Goal: Task Accomplishment & Management: Use online tool/utility

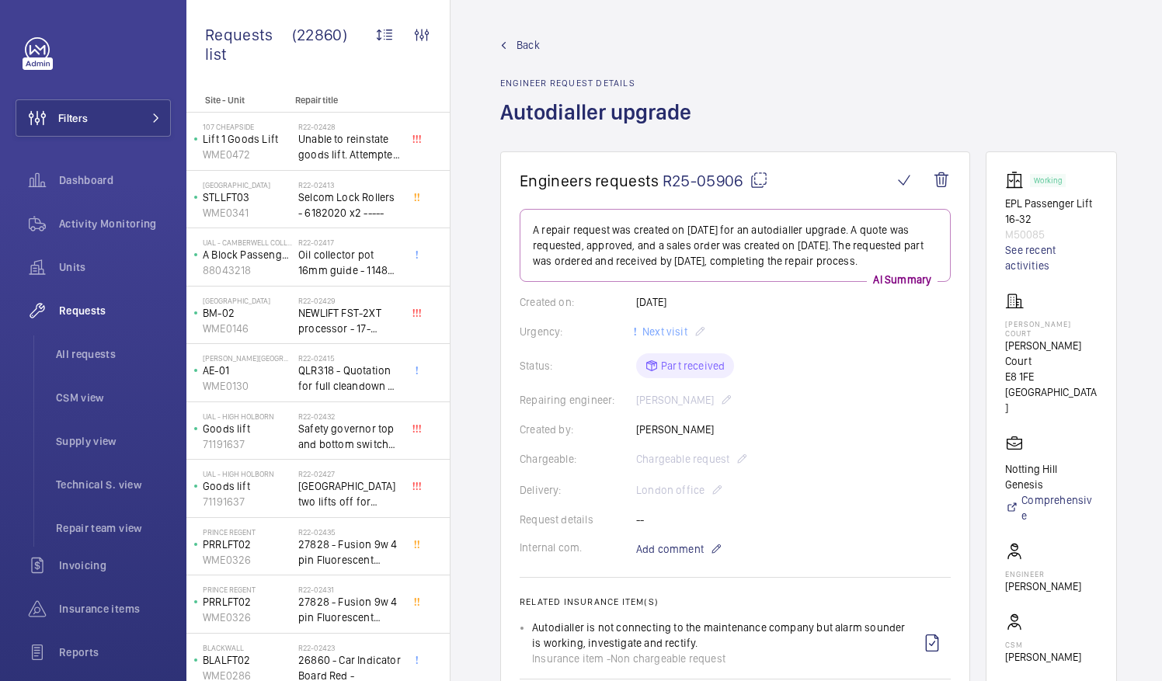
scroll to position [469, 0]
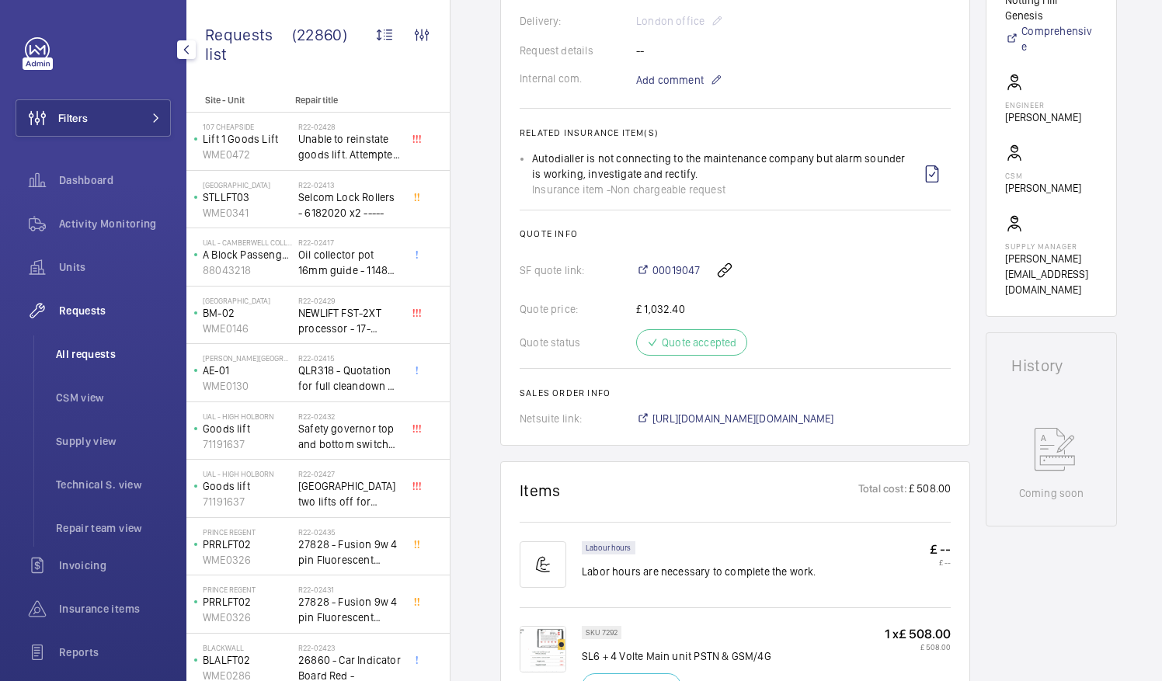
click at [85, 353] on span "All requests" at bounding box center [113, 354] width 115 height 16
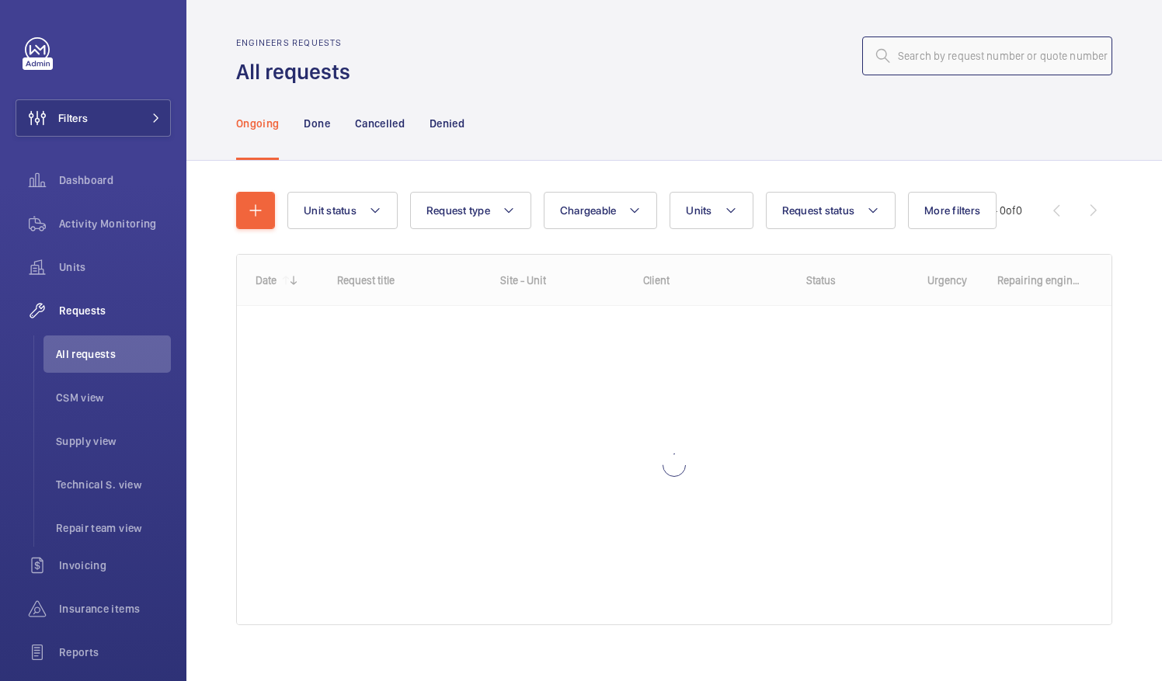
click at [896, 55] on input "text" at bounding box center [987, 56] width 250 height 39
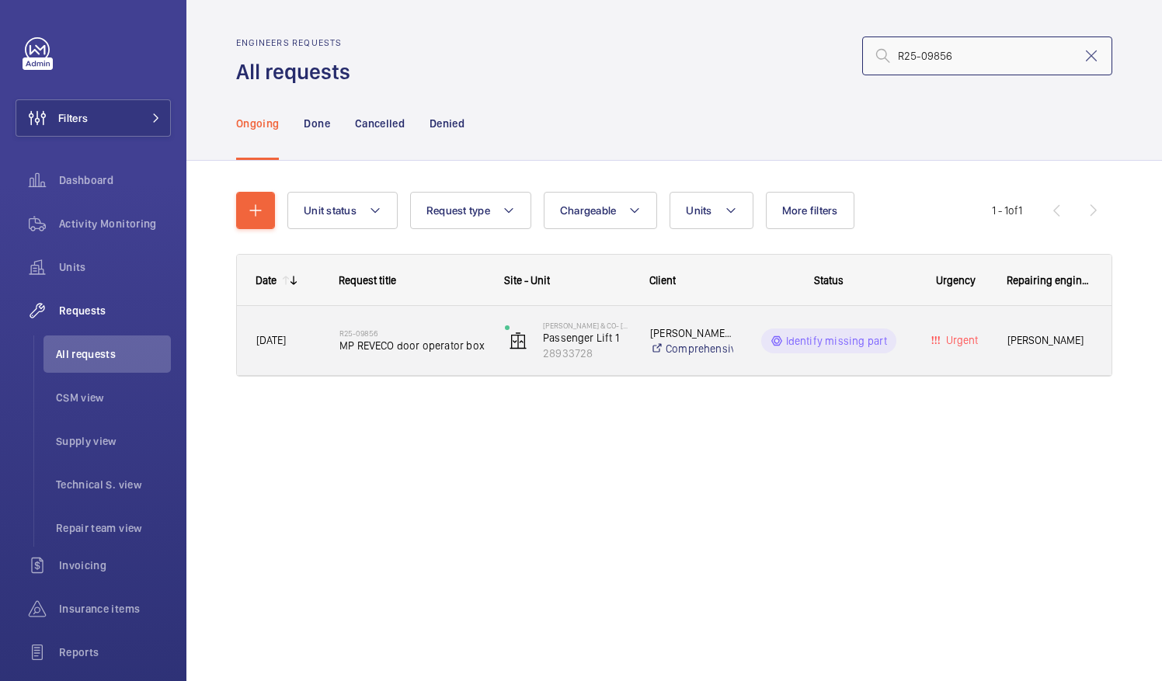
type input "R25-09856"
click at [380, 354] on div "R25-09856 MP REVECO door operator box" at bounding box center [411, 340] width 145 height 45
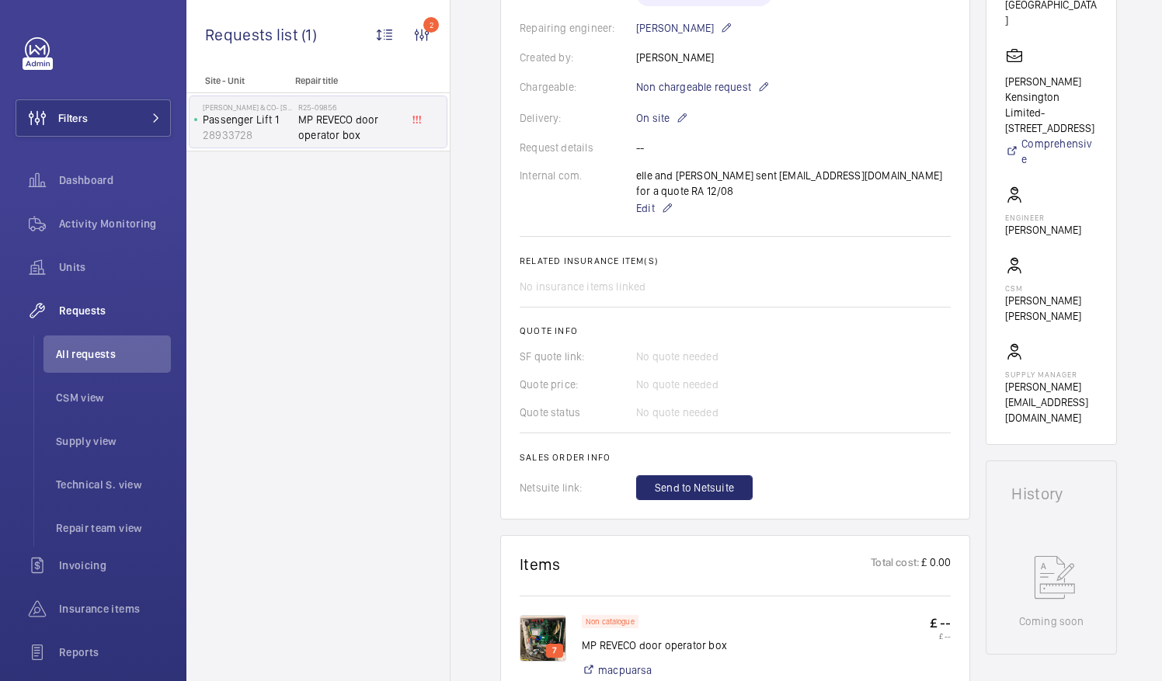
scroll to position [388, 0]
click at [726, 482] on span "Send to Netsuite" at bounding box center [694, 487] width 79 height 16
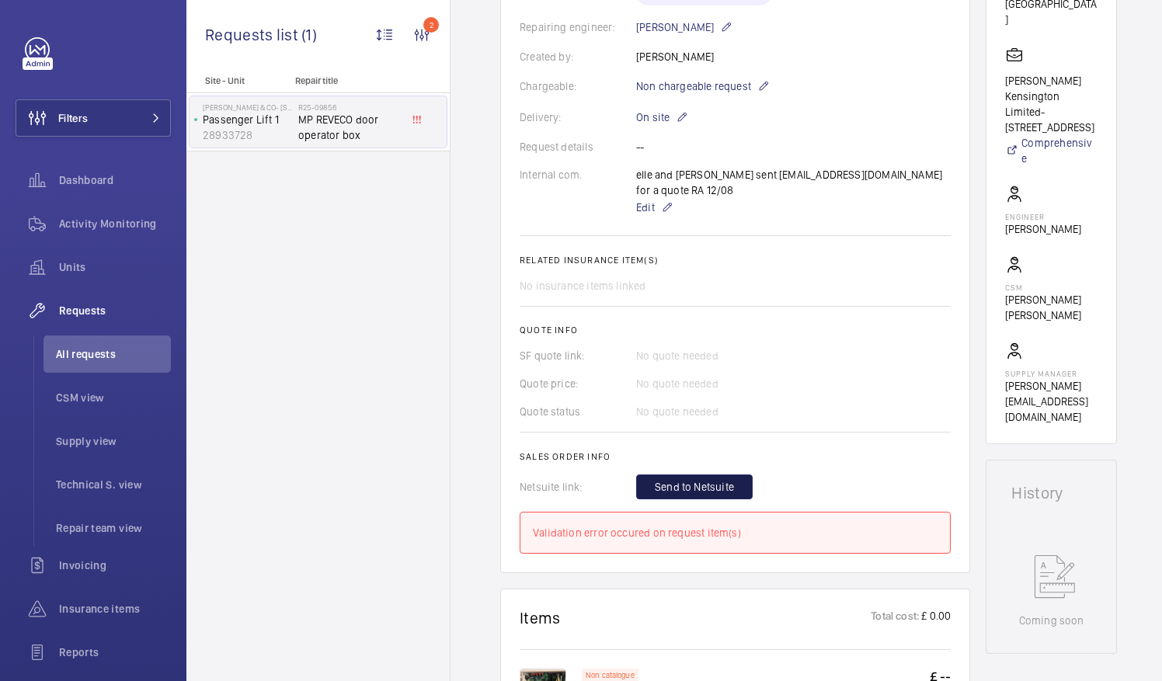
click at [708, 482] on span "Send to Netsuite" at bounding box center [694, 487] width 79 height 16
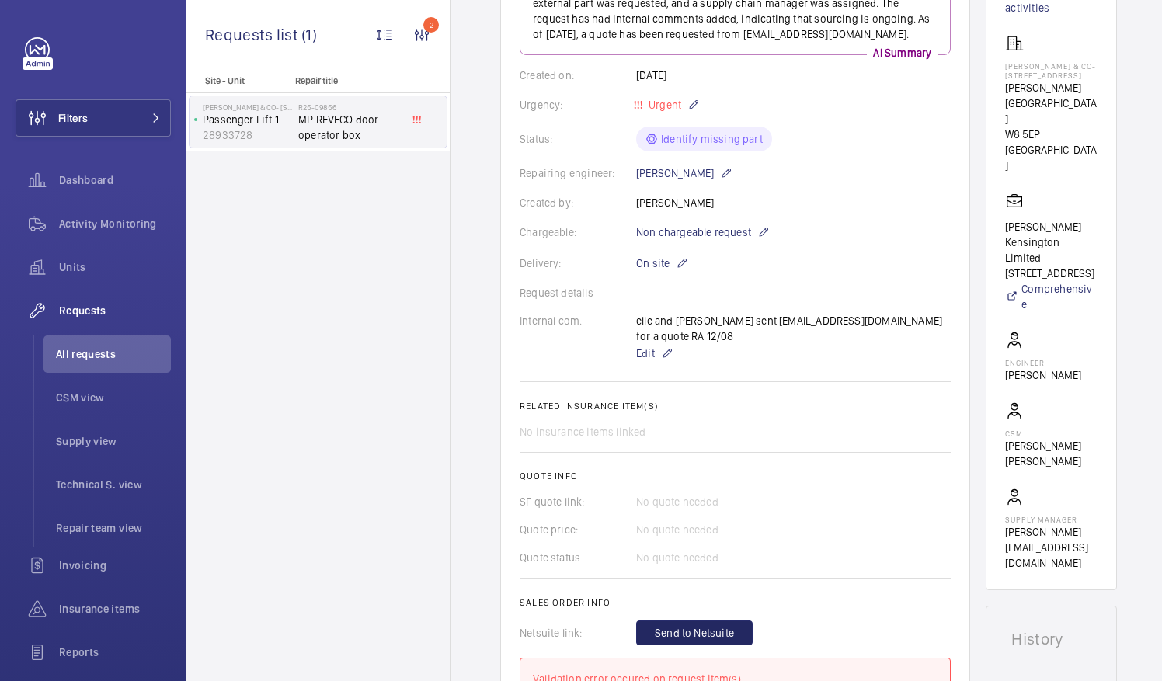
scroll to position [233, 0]
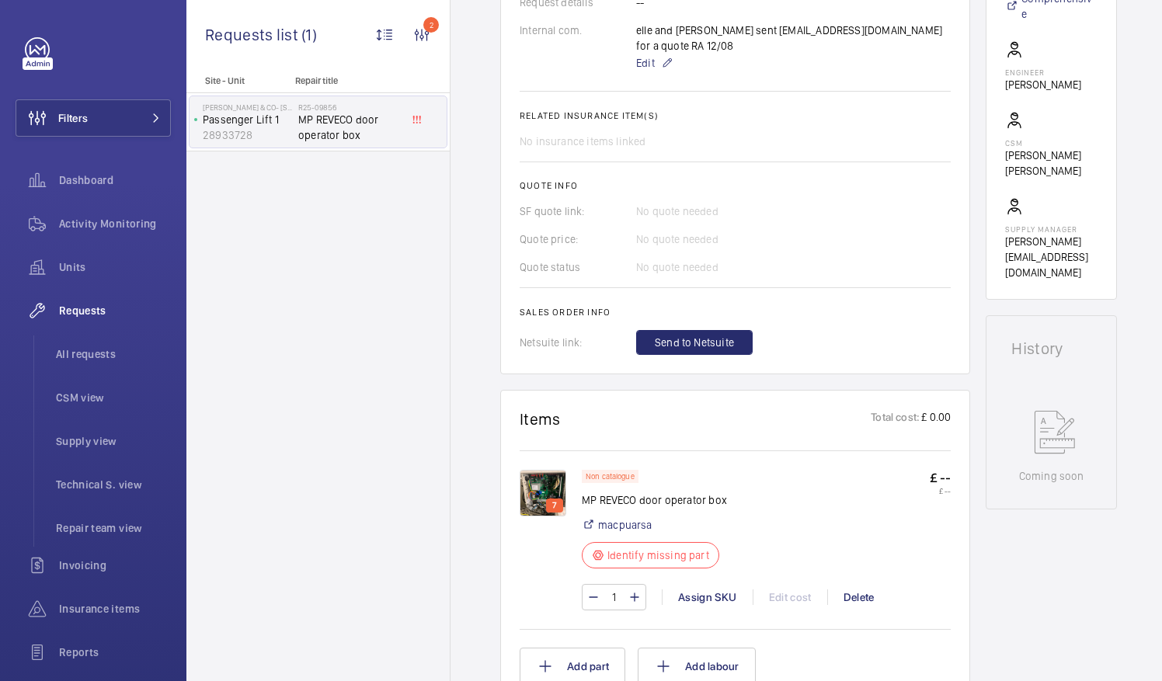
scroll to position [544, 0]
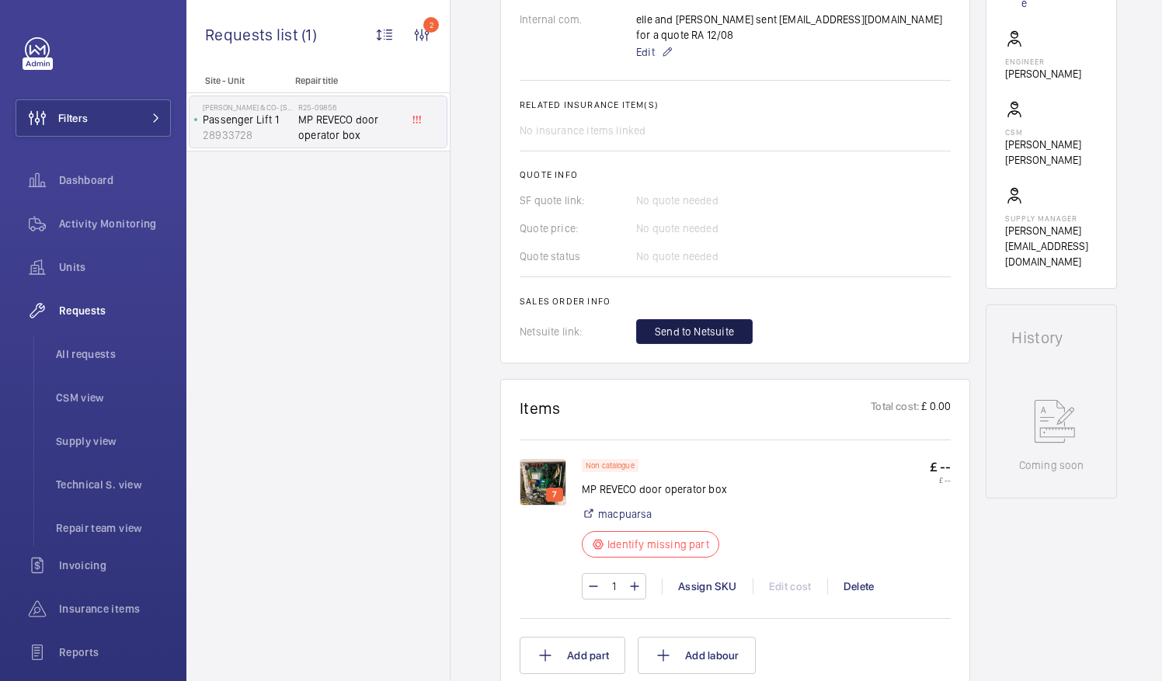
click at [708, 333] on span "Send to Netsuite" at bounding box center [694, 332] width 79 height 16
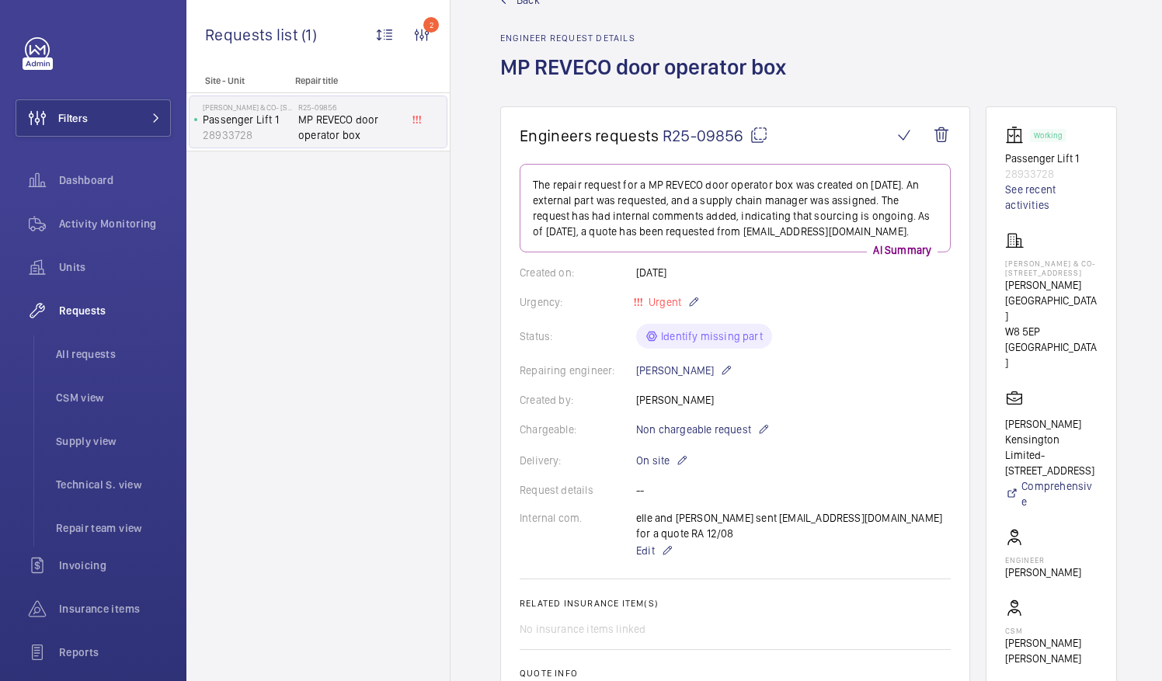
scroll to position [0, 0]
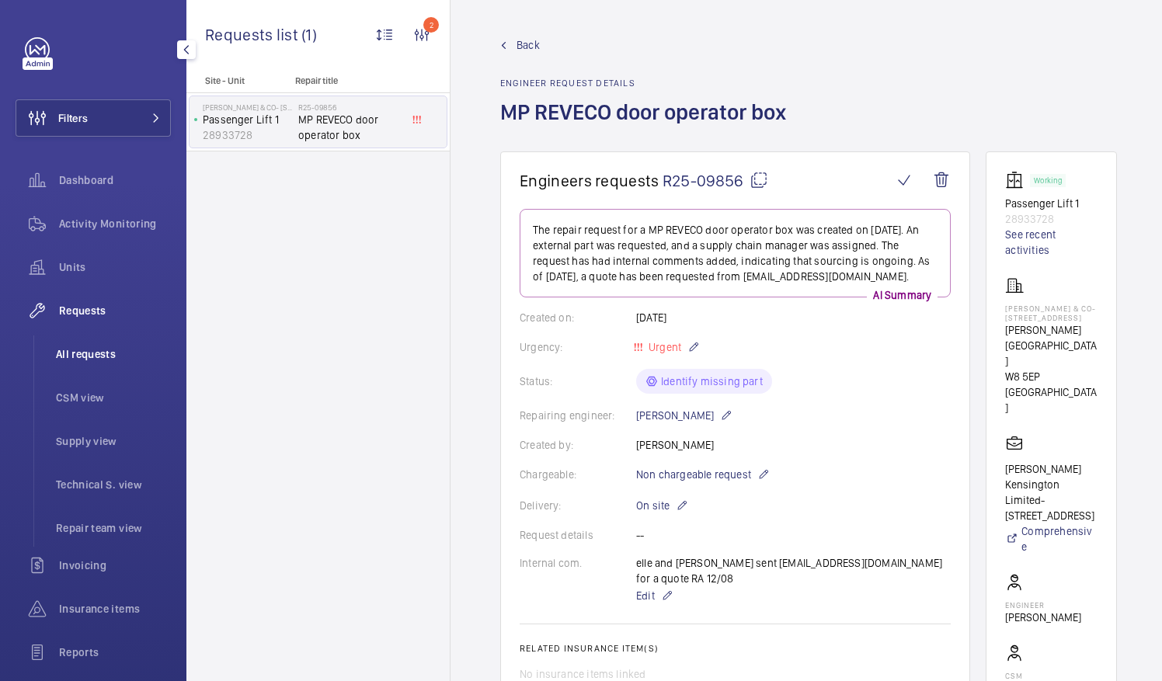
click at [93, 353] on span "All requests" at bounding box center [113, 354] width 115 height 16
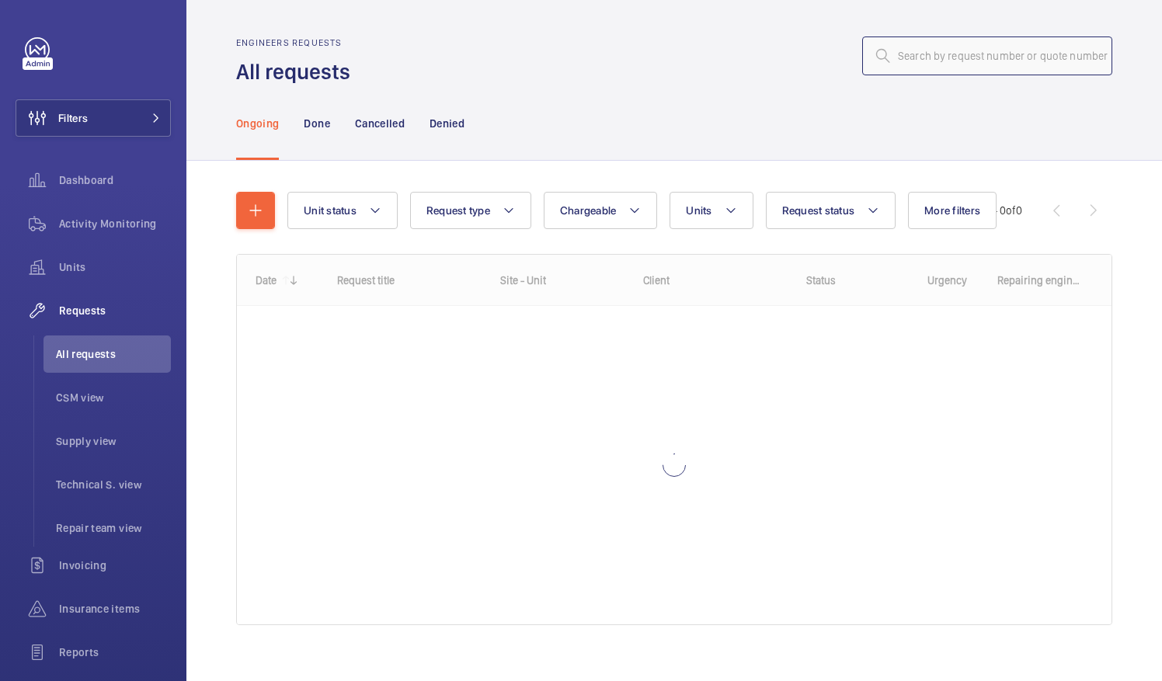
click at [900, 57] on input "text" at bounding box center [987, 56] width 250 height 39
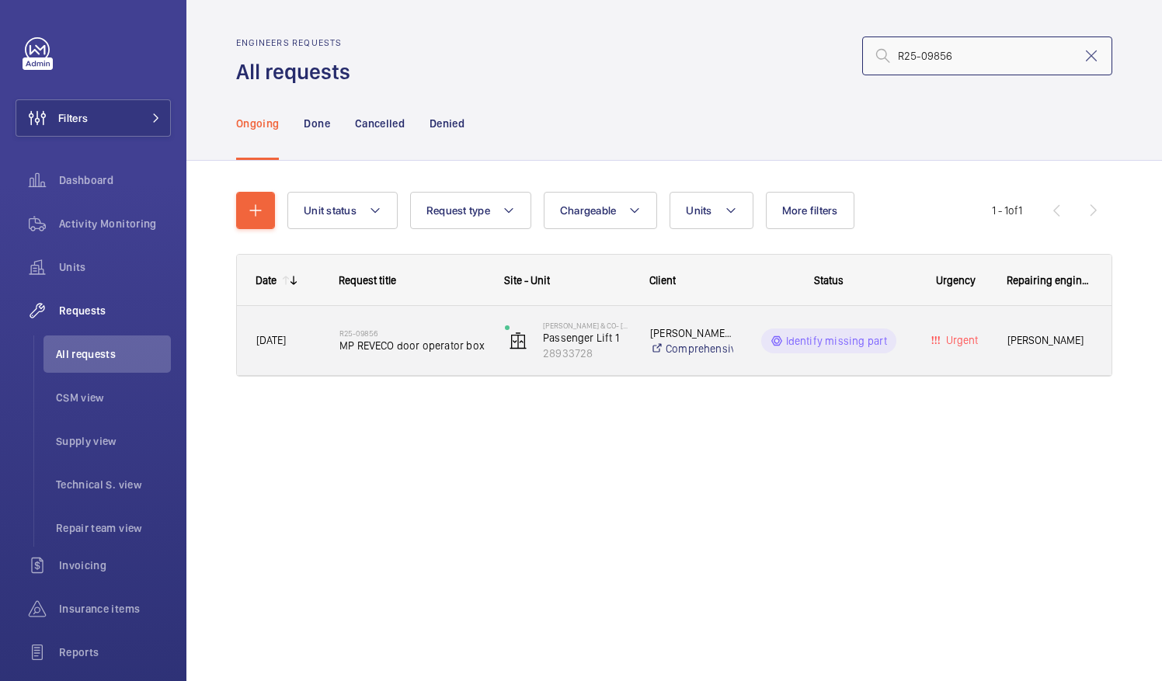
type input "R25-09856"
click at [399, 348] on span "MP REVECO door operator box" at bounding box center [411, 346] width 145 height 16
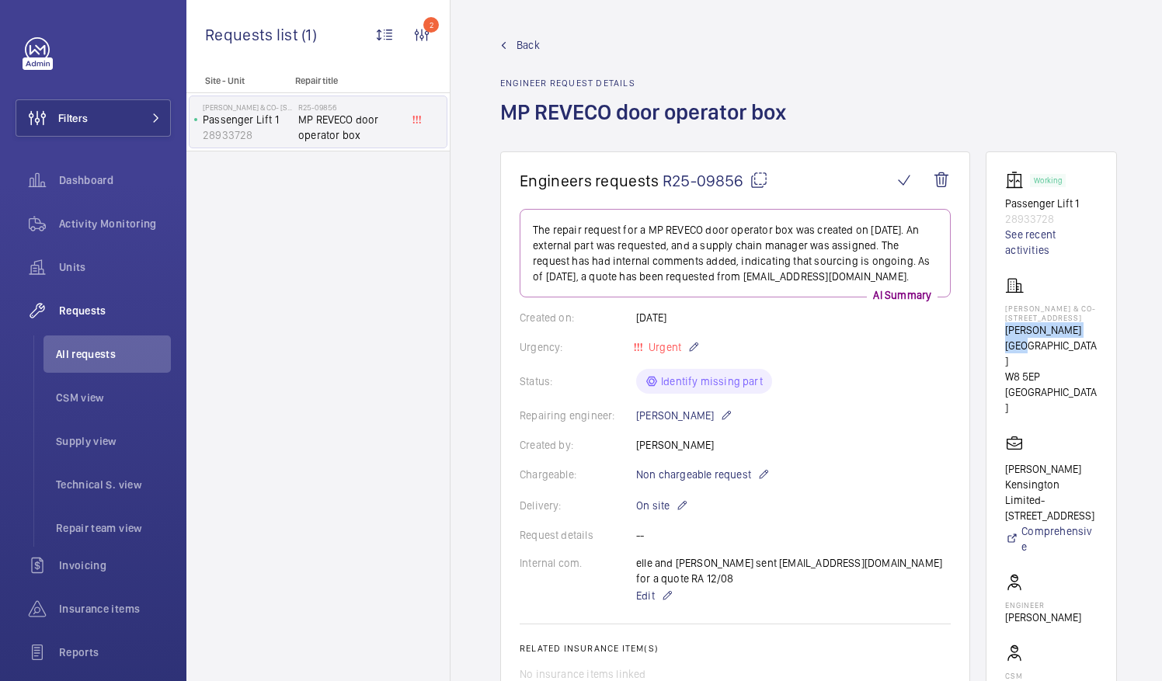
drag, startPoint x: 1004, startPoint y: 327, endPoint x: 1064, endPoint y: 339, distance: 61.1
click at [1064, 339] on p "[PERSON_NAME] [GEOGRAPHIC_DATA]" at bounding box center [1051, 345] width 92 height 47
drag, startPoint x: 1064, startPoint y: 339, endPoint x: 1025, endPoint y: 340, distance: 39.6
copy p "[PERSON_NAME] [GEOGRAPHIC_DATA]"
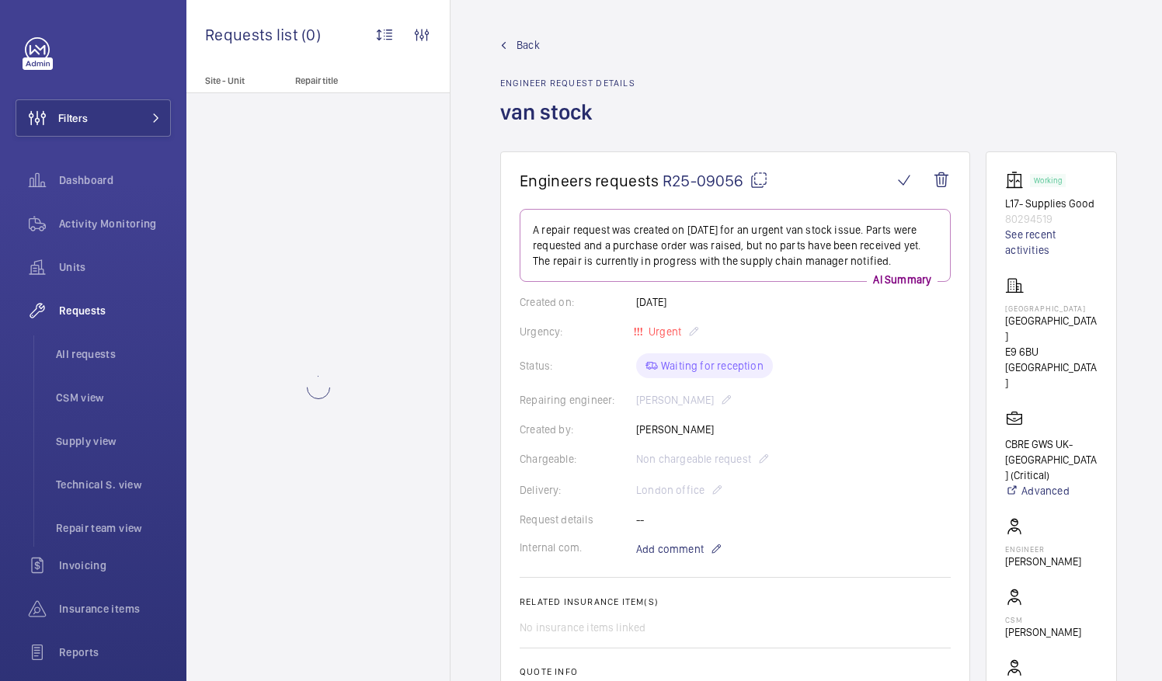
scroll to position [78, 0]
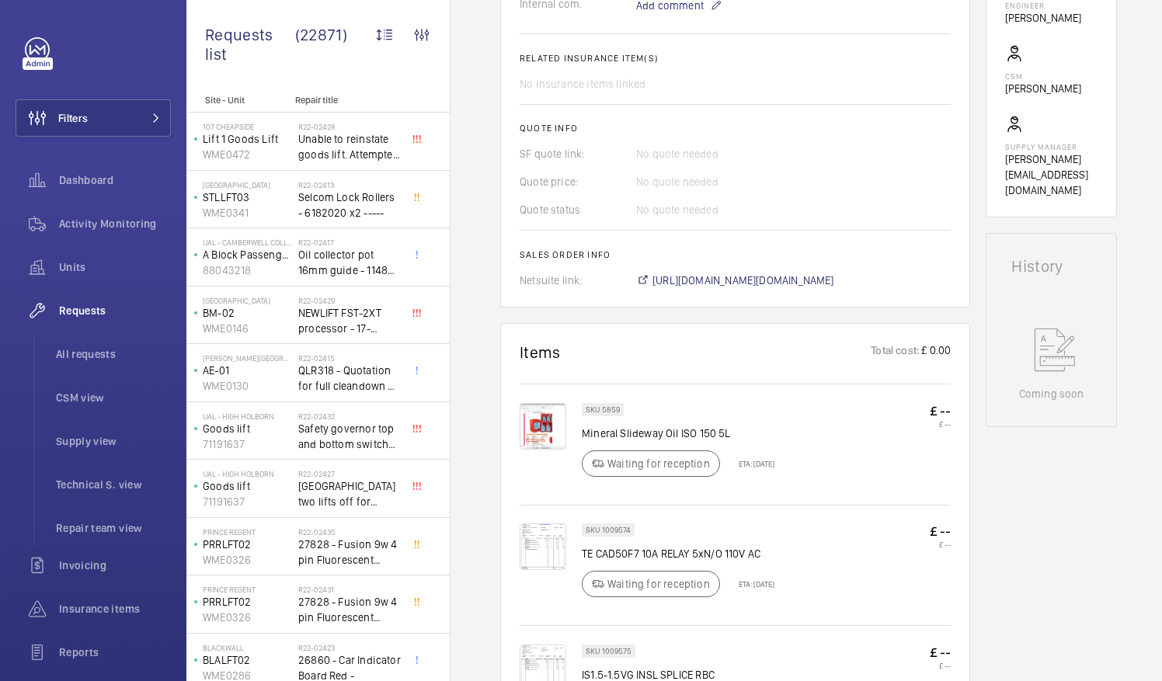
scroll to position [544, 0]
